Goal: Task Accomplishment & Management: Manage account settings

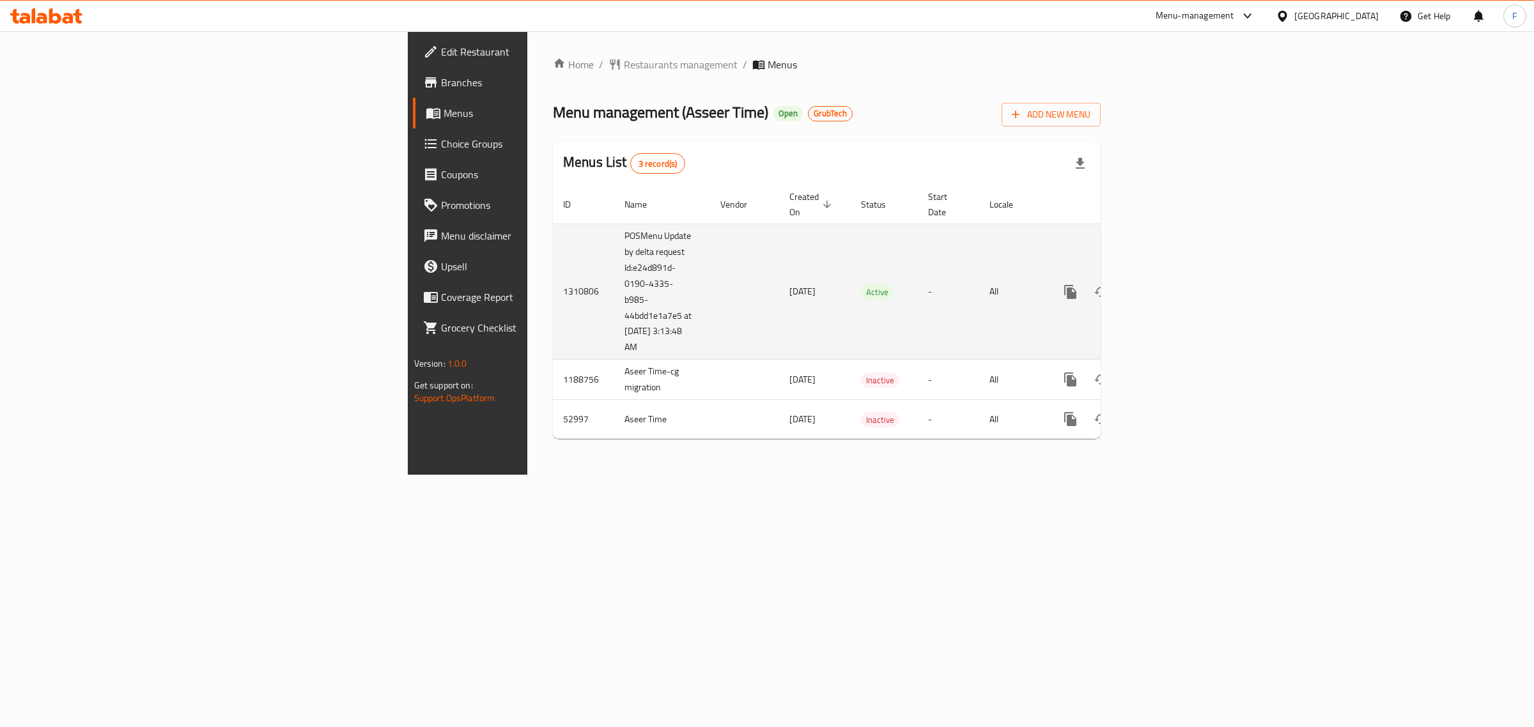
drag, startPoint x: 1352, startPoint y: 537, endPoint x: 1448, endPoint y: 330, distance: 228.8
click at [1126, 475] on div "Home / Restaurants management / Menus Menu management ( Asseer Time ) Open Grub…" at bounding box center [826, 253] width 599 height 444
click at [1170, 284] on icon "enhanced table" at bounding box center [1162, 291] width 15 height 15
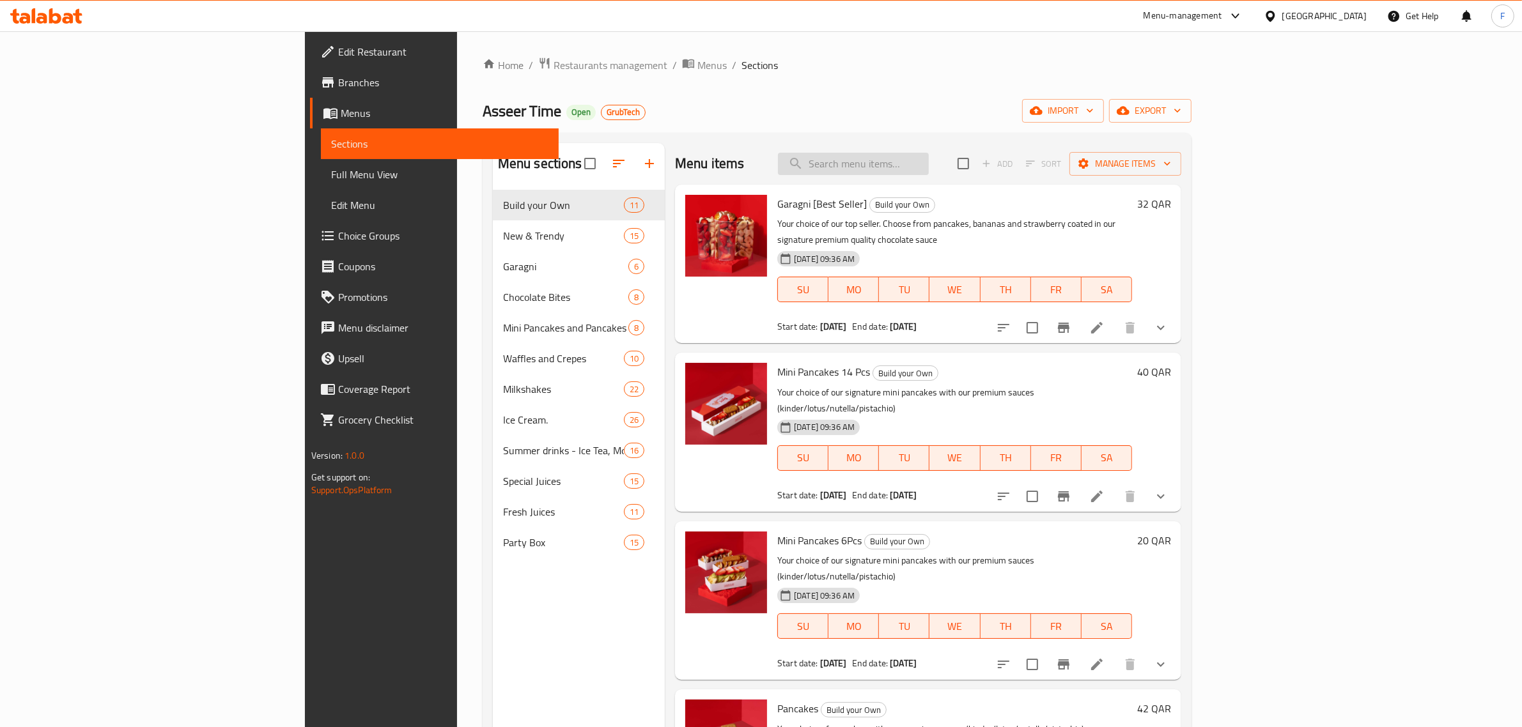
click at [929, 167] on input "search" at bounding box center [853, 164] width 151 height 22
paste input "Mojito party box"
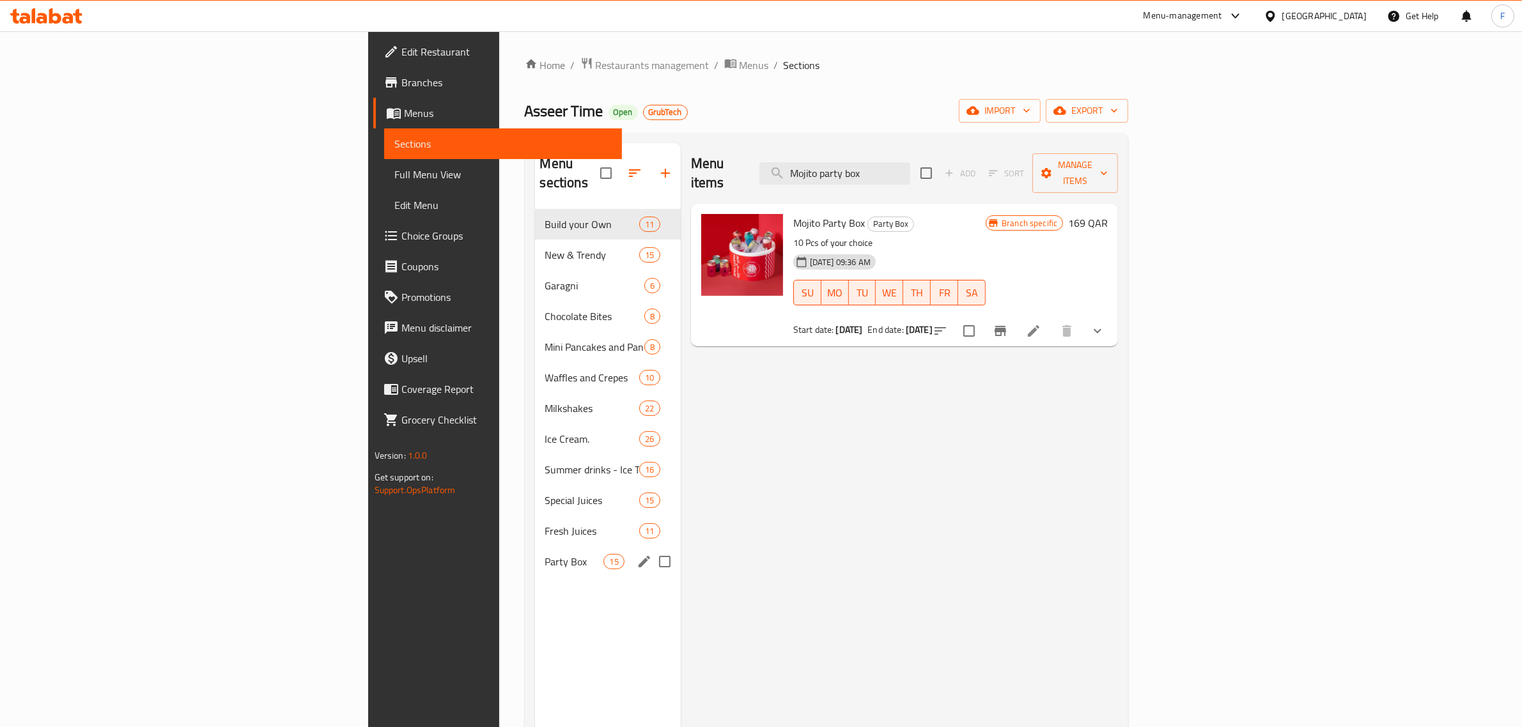
click at [535, 546] on div "Party Box 15" at bounding box center [608, 561] width 146 height 31
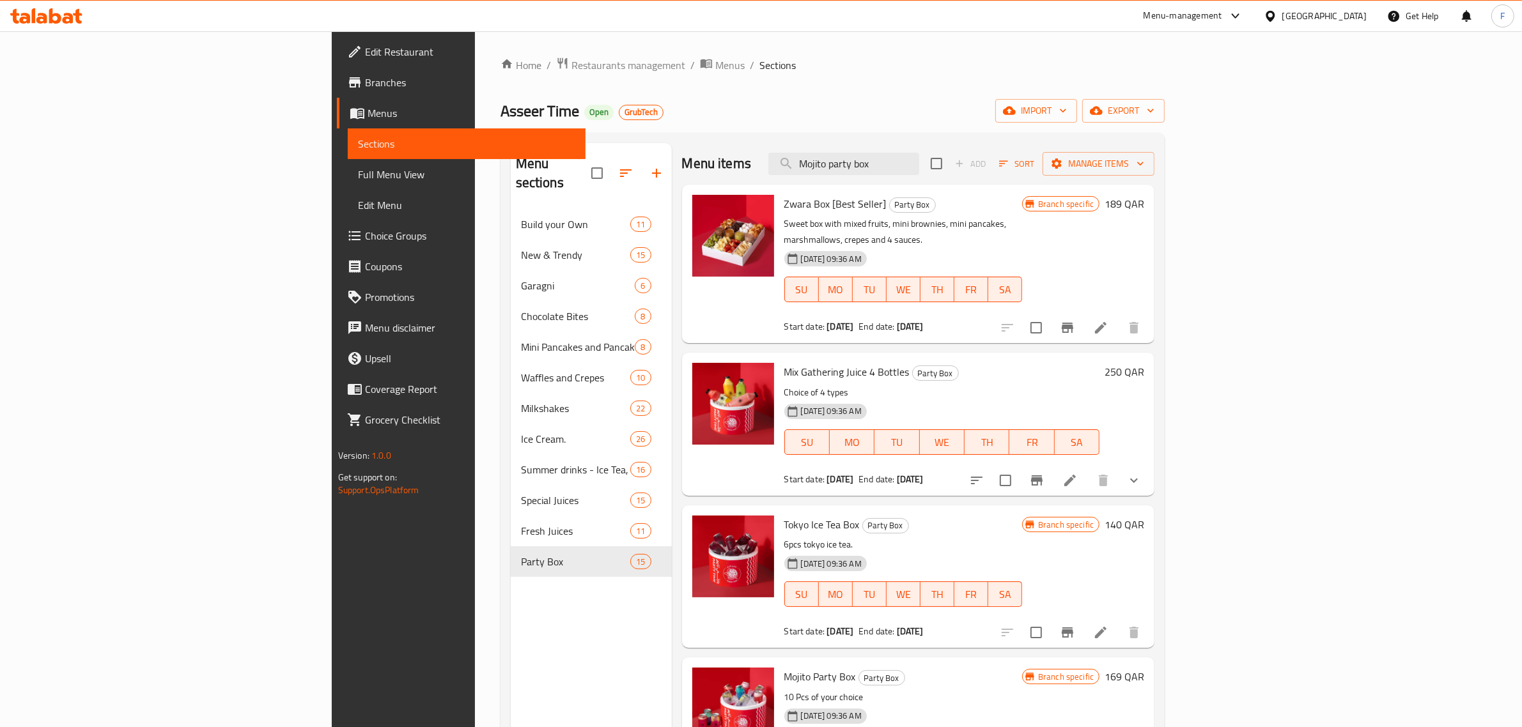
drag, startPoint x: 988, startPoint y: 160, endPoint x: 755, endPoint y: 160, distance: 233.3
click at [755, 160] on div "Menu items Mojito party box Add Sort Manage items" at bounding box center [918, 164] width 473 height 42
paste input "Ice cream"
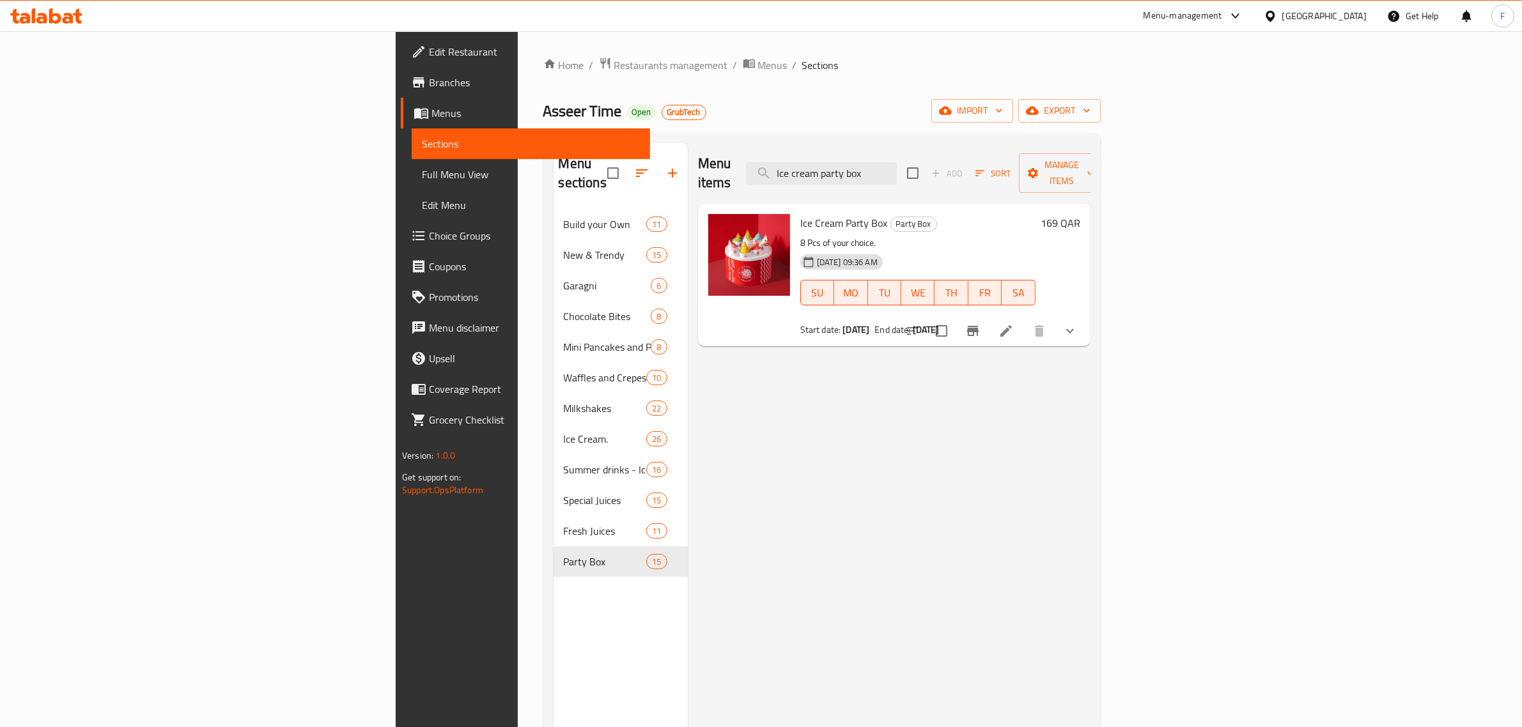
drag, startPoint x: 1018, startPoint y: 163, endPoint x: 880, endPoint y: 163, distance: 138.0
click at [880, 163] on div "Menu items Ice cream party box Add Sort Manage items" at bounding box center [894, 173] width 392 height 61
paste input "Mini juice party"
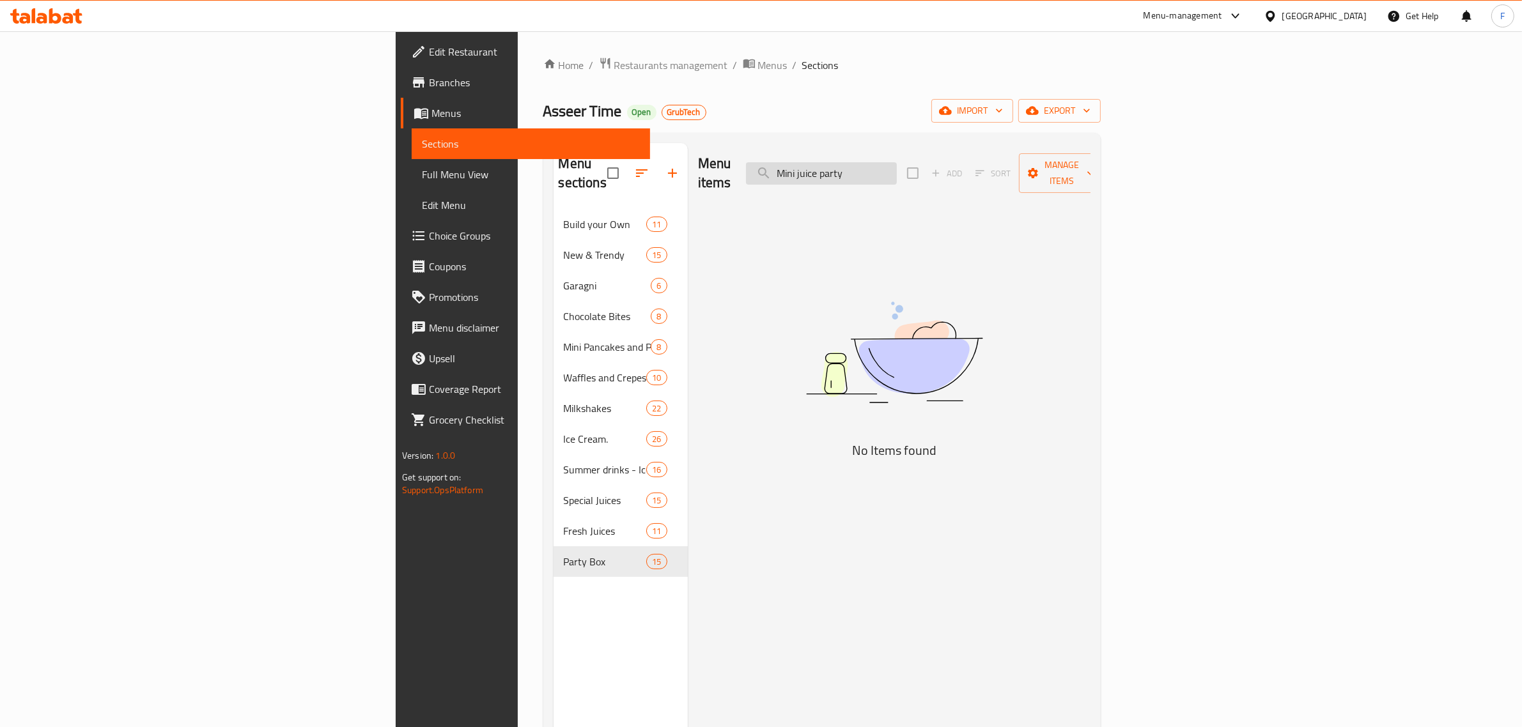
click at [897, 165] on input "Mini juice party" at bounding box center [821, 173] width 151 height 22
click at [897, 164] on input "Mini juice party" at bounding box center [821, 173] width 151 height 22
type input "Mini juice party"
drag, startPoint x: 980, startPoint y: 163, endPoint x: 861, endPoint y: 161, distance: 118.2
click at [861, 161] on div "Menu items Mini juice party Add Sort Manage items" at bounding box center [894, 173] width 392 height 61
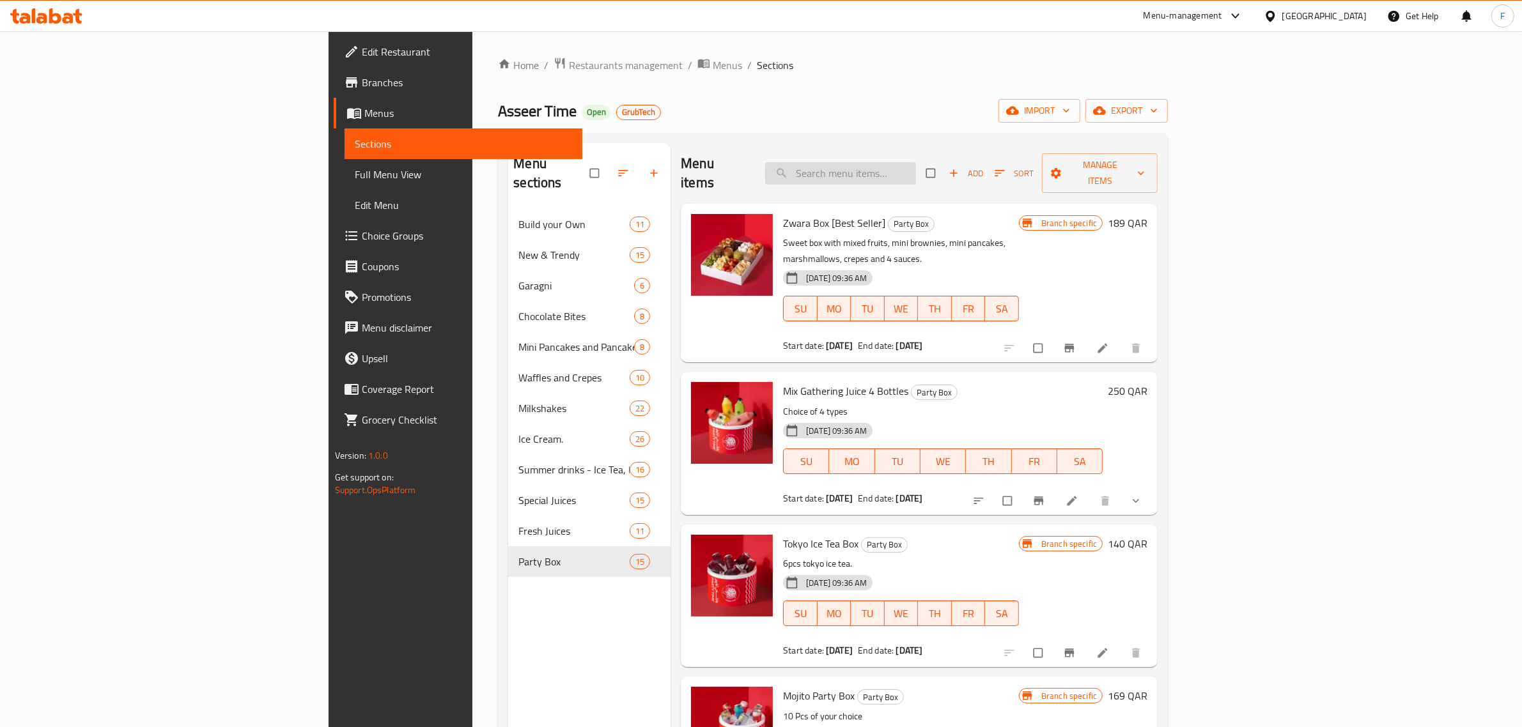
click at [916, 162] on input "search" at bounding box center [840, 173] width 151 height 22
paste input "Mini juice party"
type input "Mini juice party"
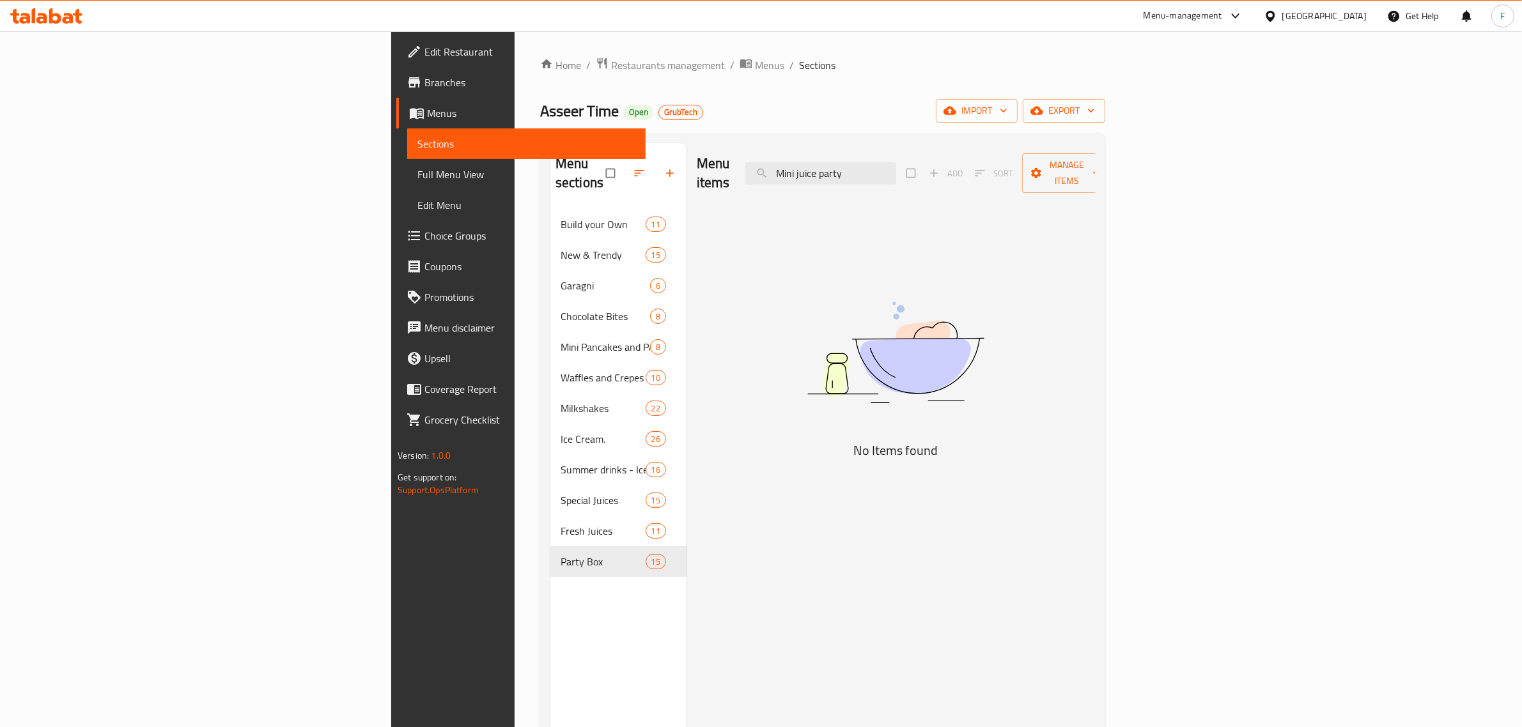
drag, startPoint x: 1017, startPoint y: 166, endPoint x: 780, endPoint y: 166, distance: 236.5
click at [780, 166] on div "Menu items Mini juice party Add Sort Manage items" at bounding box center [896, 173] width 398 height 61
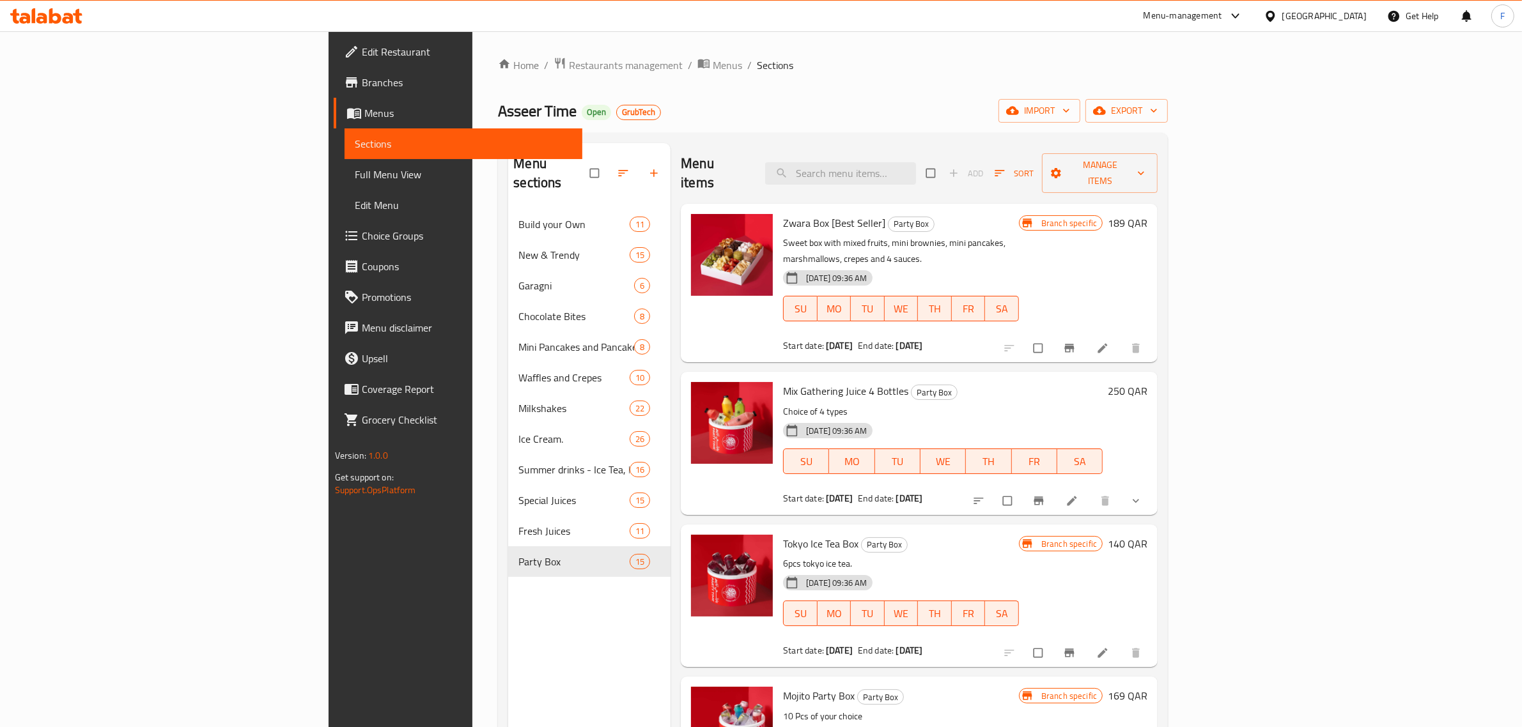
click at [946, 39] on div "Home / Restaurants management / Menus / Sections Asseer Time Open GrubTech impo…" at bounding box center [832, 468] width 721 height 875
click at [513, 158] on h2 "Menu sections" at bounding box center [551, 173] width 77 height 38
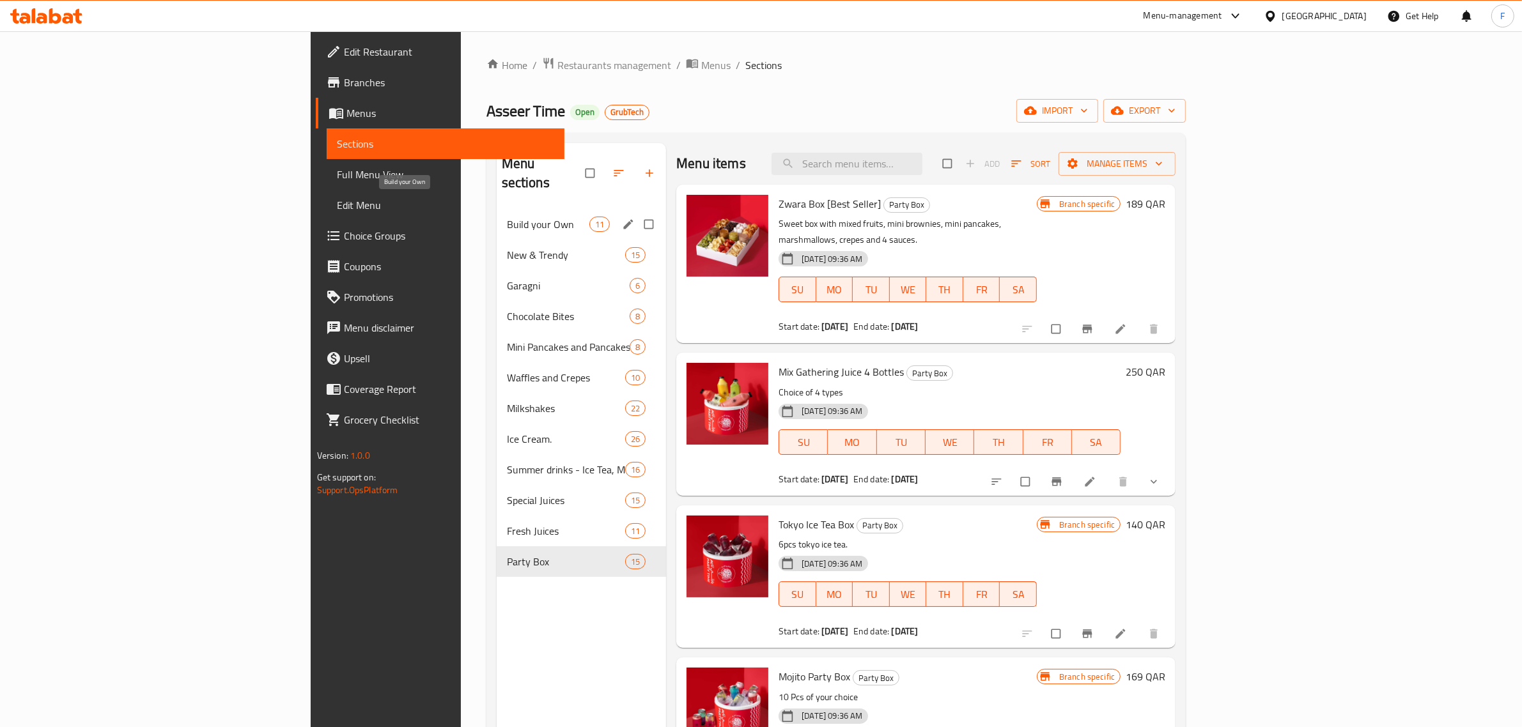
click at [507, 217] on span "Build your Own" at bounding box center [548, 224] width 82 height 15
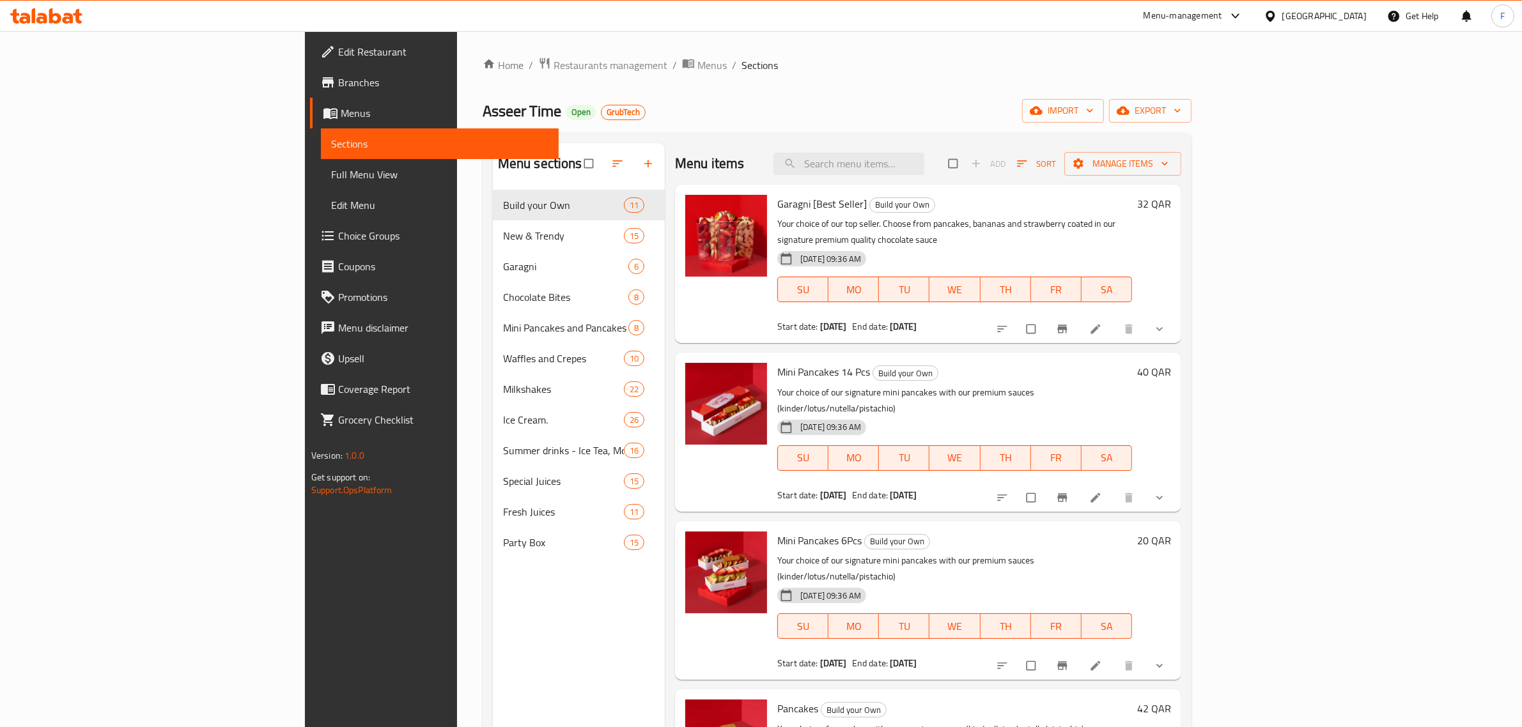
click at [1004, 123] on div "Asseer Time Open GrubTech import export" at bounding box center [837, 111] width 709 height 24
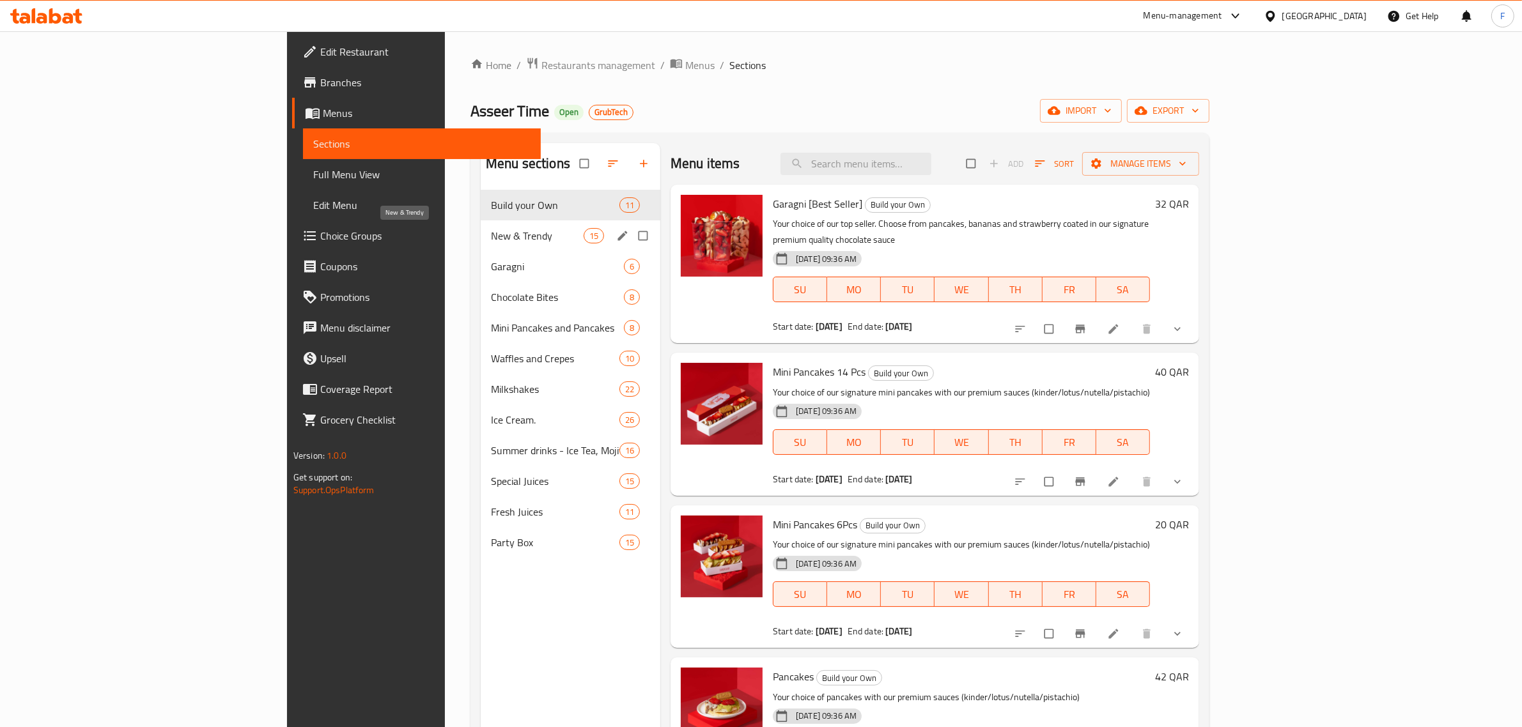
click at [491, 233] on span "New & Trendy" at bounding box center [537, 235] width 93 height 15
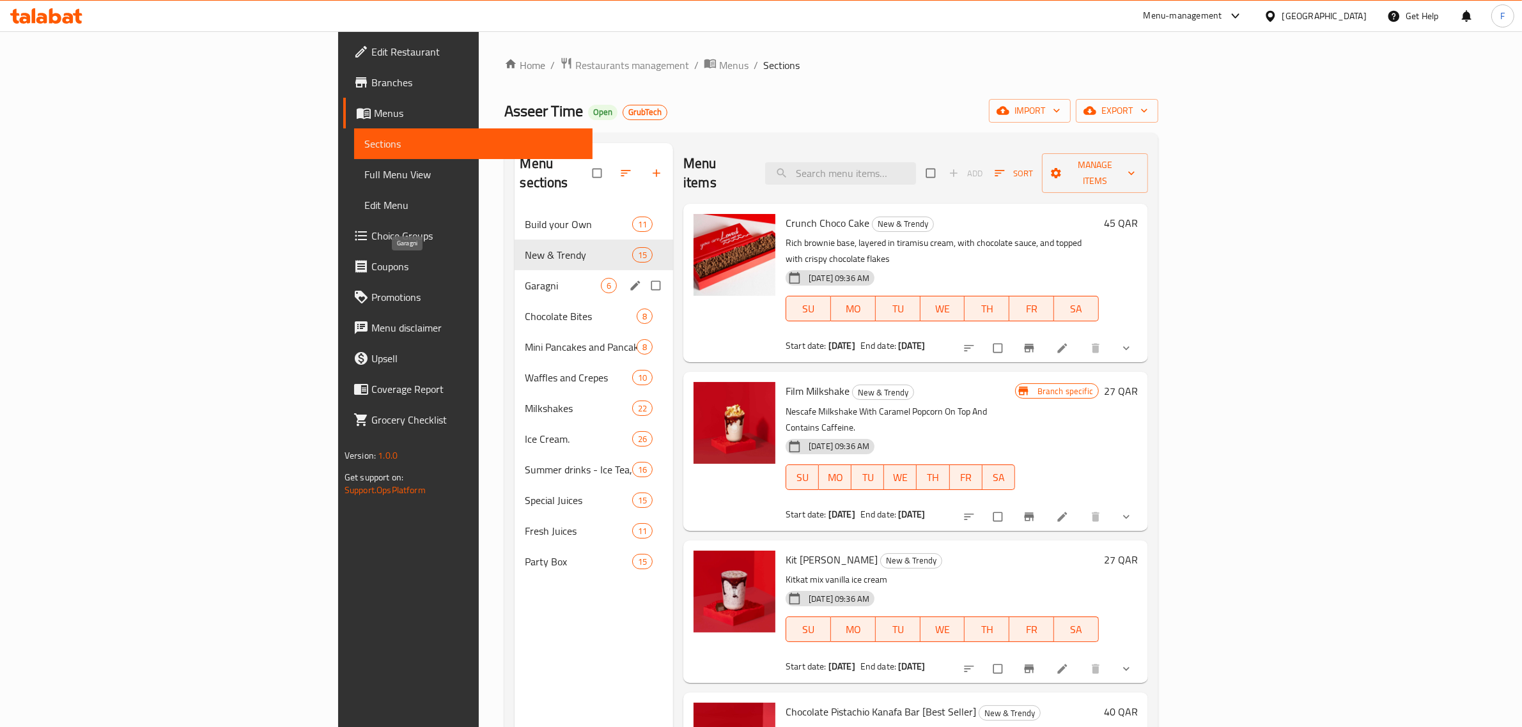
click at [525, 278] on span "Garagni" at bounding box center [563, 285] width 76 height 15
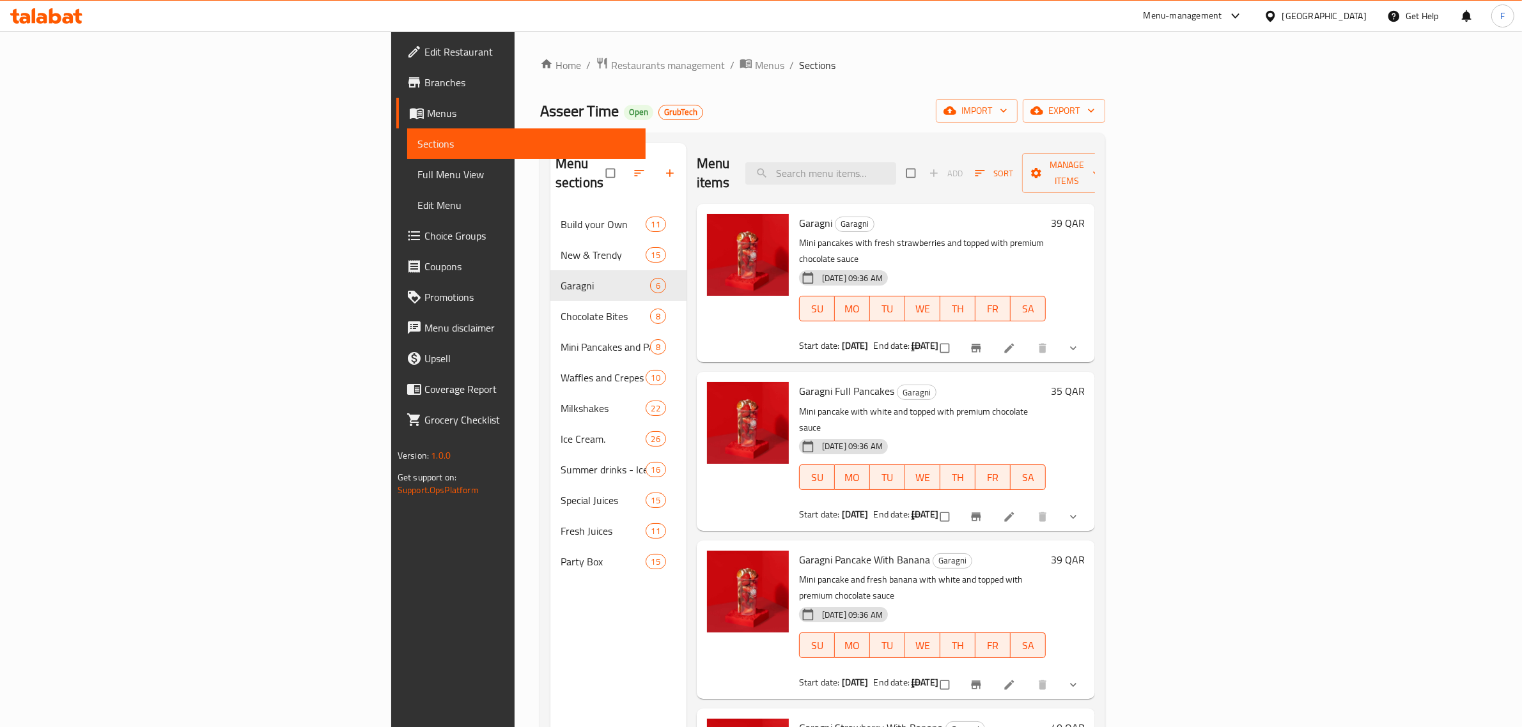
click at [417, 171] on span "Full Menu View" at bounding box center [526, 174] width 218 height 15
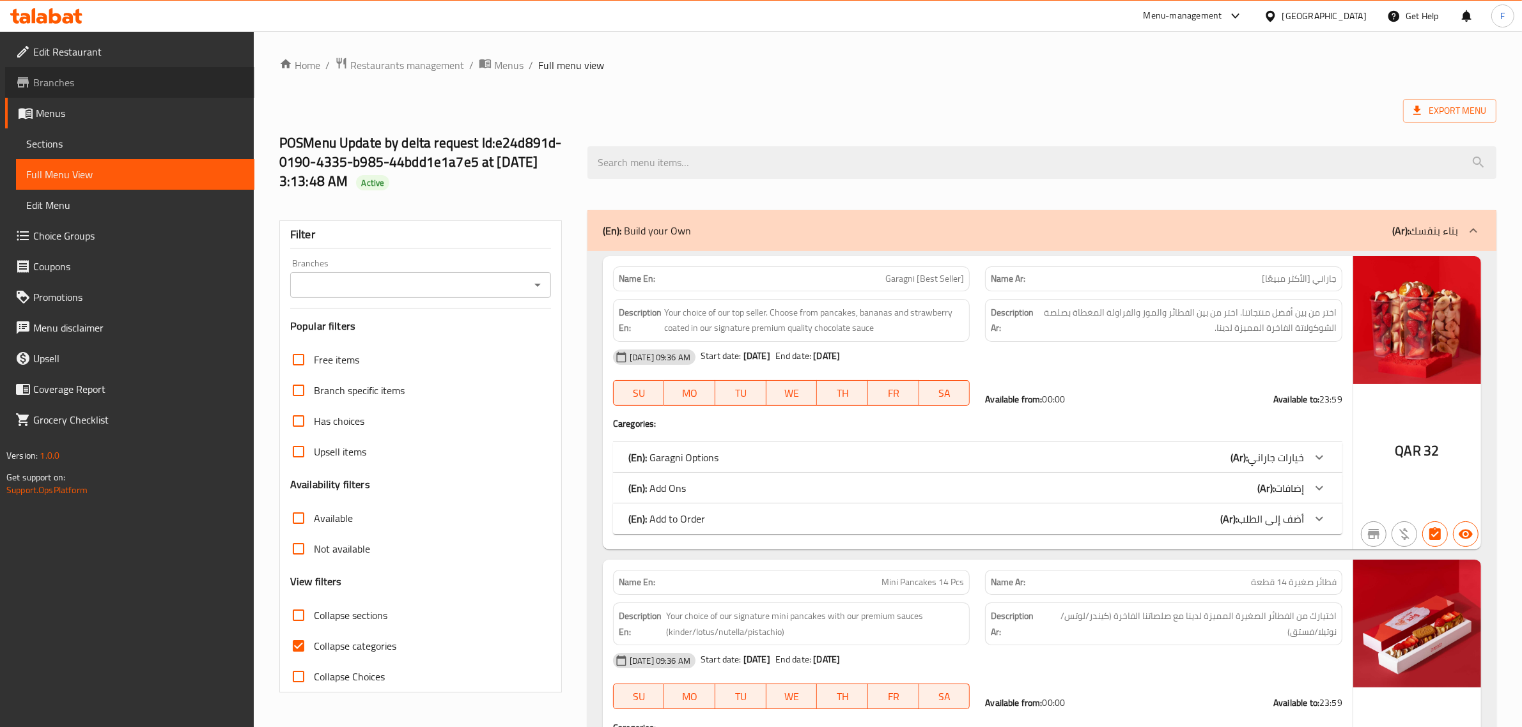
click at [63, 90] on span "Branches" at bounding box center [138, 82] width 211 height 15
